Goal: Task Accomplishment & Management: Manage account settings

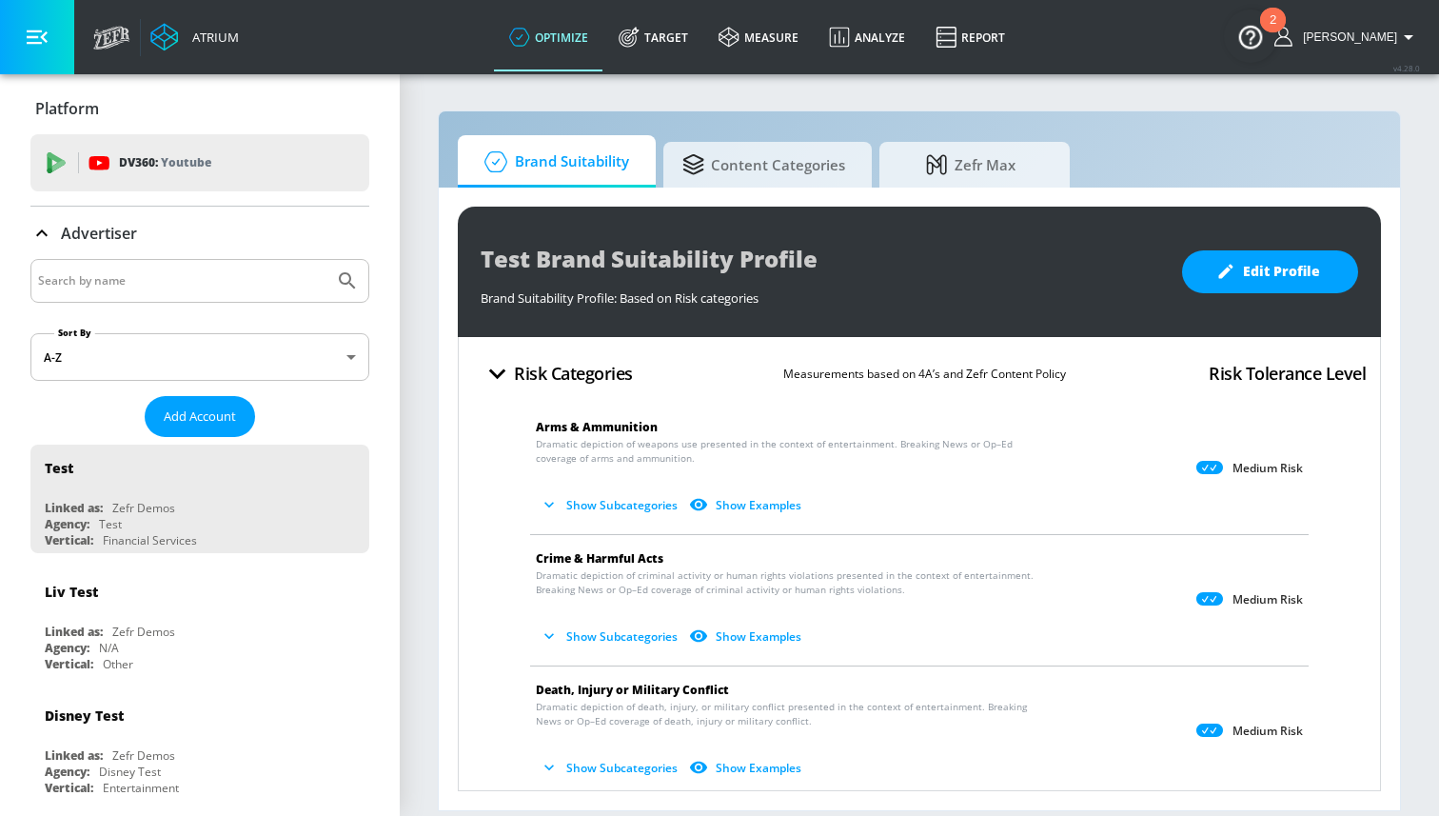
click at [1409, 36] on icon "button" at bounding box center [1409, 37] width 10 height 5
click at [1327, 88] on div "Logout" at bounding box center [1338, 88] width 160 height 23
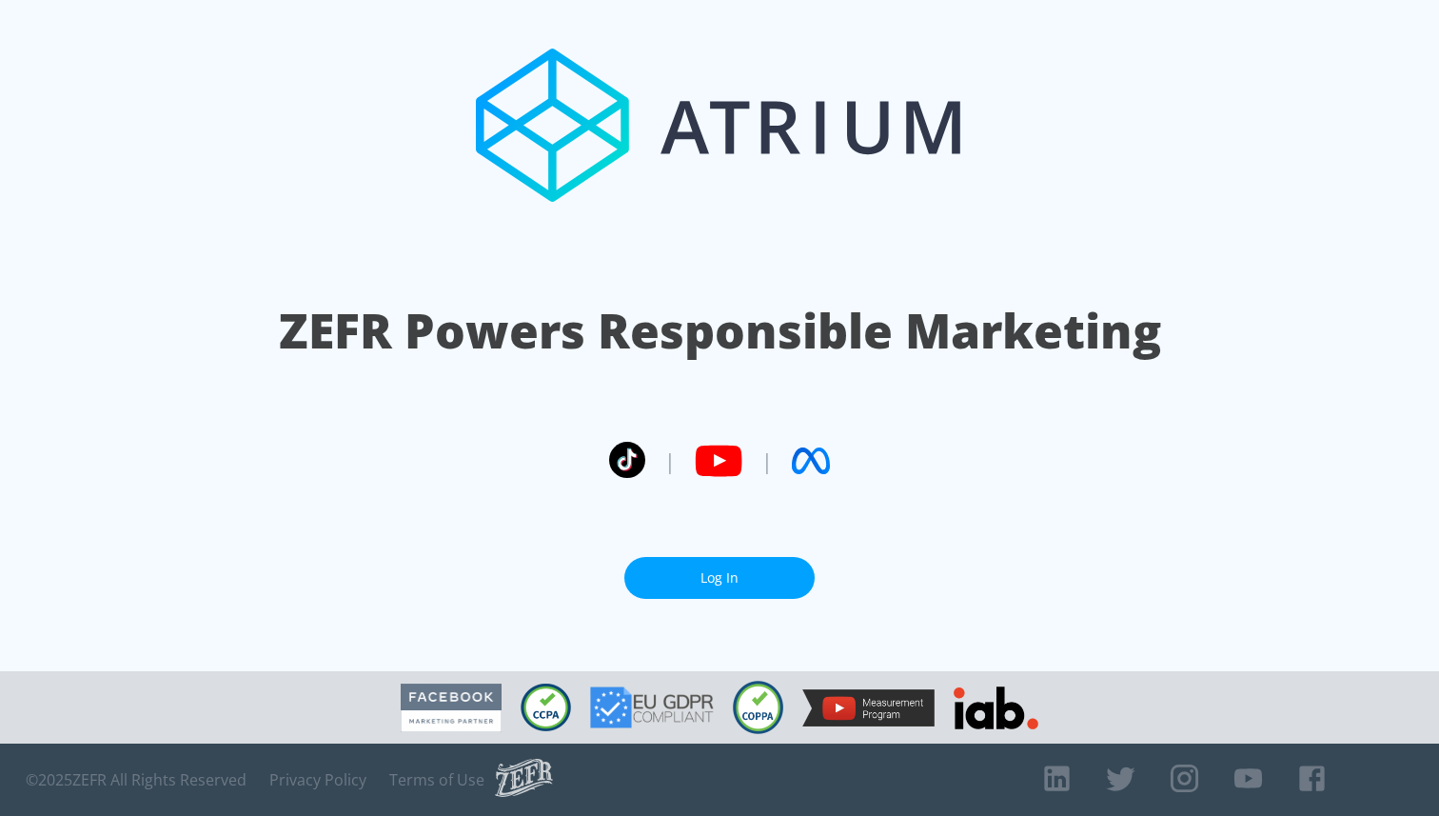
click at [743, 575] on link "Log In" at bounding box center [719, 578] width 190 height 43
